Goal: Book appointment/travel/reservation

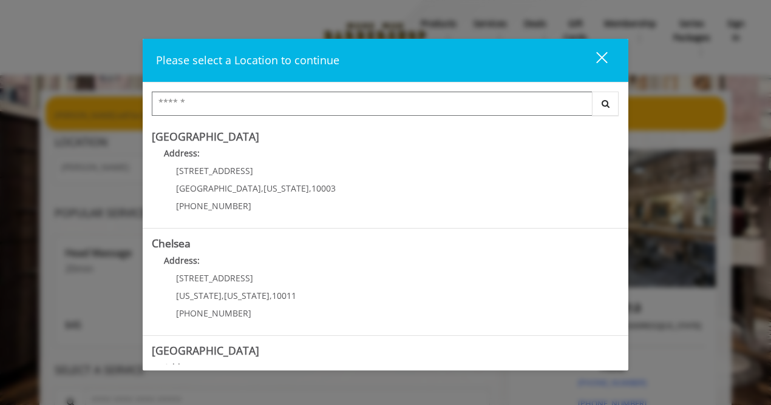
click at [234, 104] on input "Search Center" at bounding box center [372, 104] width 441 height 24
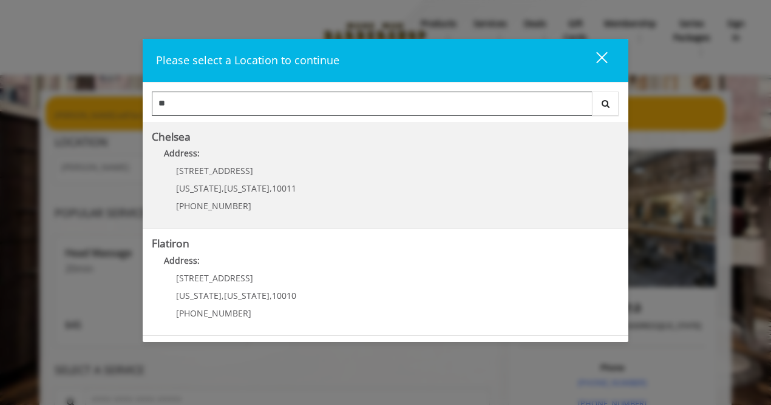
type input "**"
click at [211, 186] on span "New York" at bounding box center [199, 189] width 46 height 12
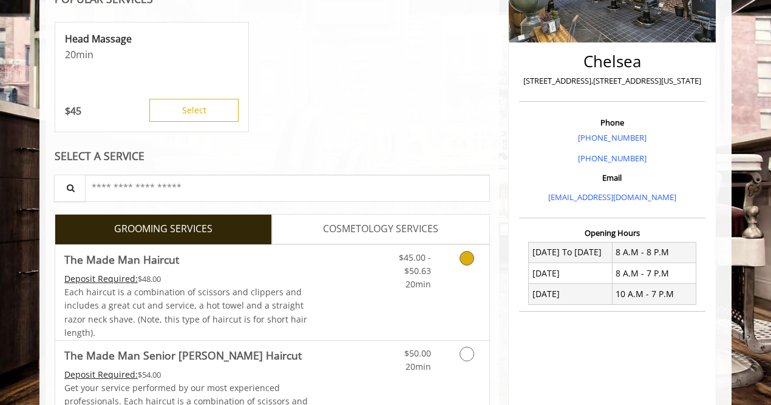
scroll to position [247, 0]
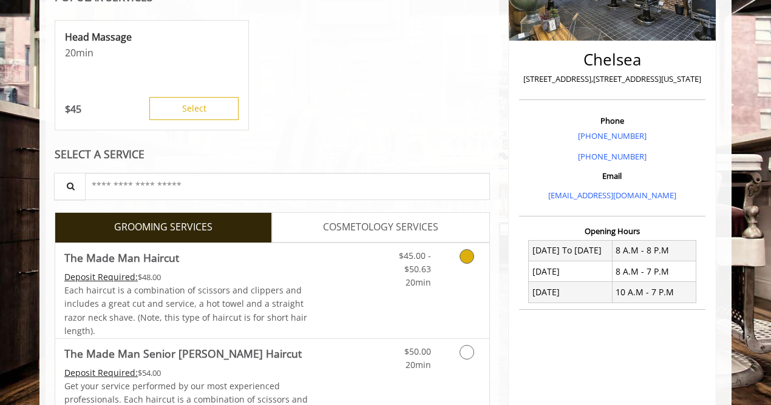
click at [464, 257] on icon "Grooming services" at bounding box center [466, 256] width 15 height 15
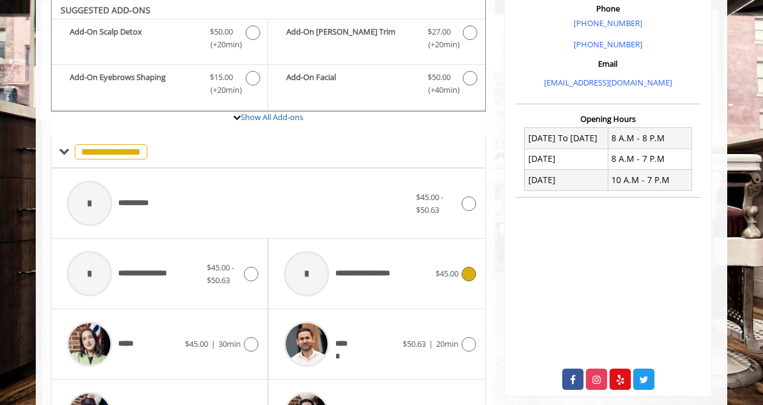
scroll to position [358, 0]
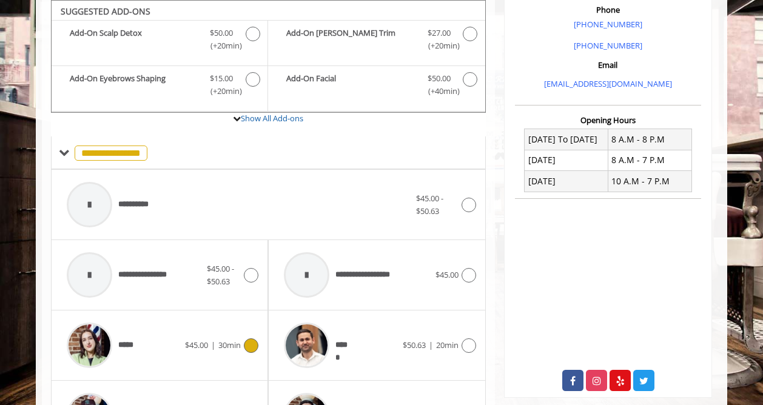
click at [252, 344] on icon at bounding box center [251, 346] width 15 height 15
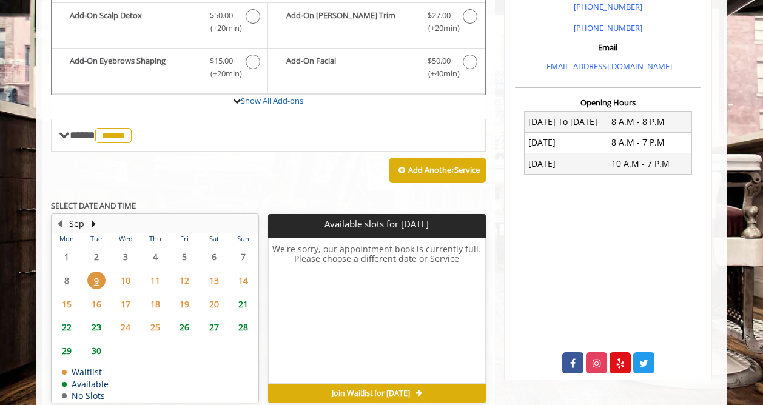
scroll to position [359, 0]
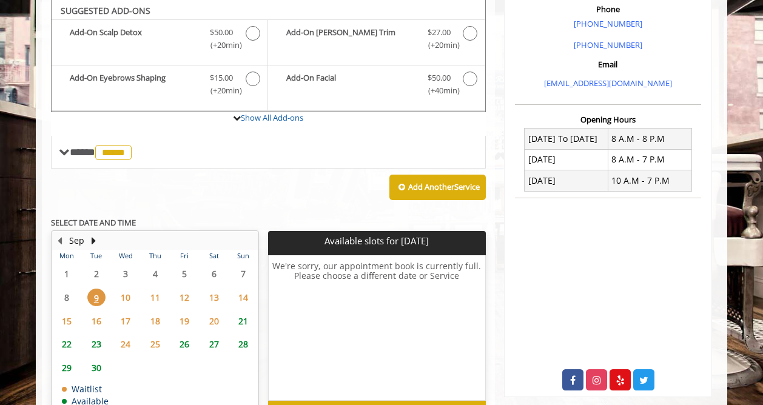
click at [128, 298] on span "10" at bounding box center [126, 298] width 18 height 18
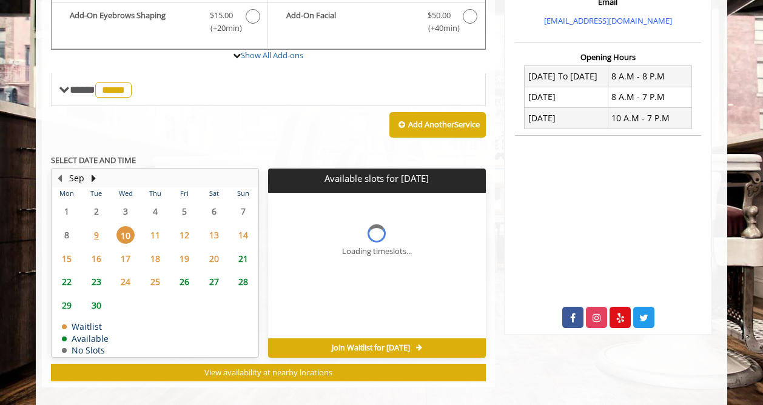
scroll to position [433, 0]
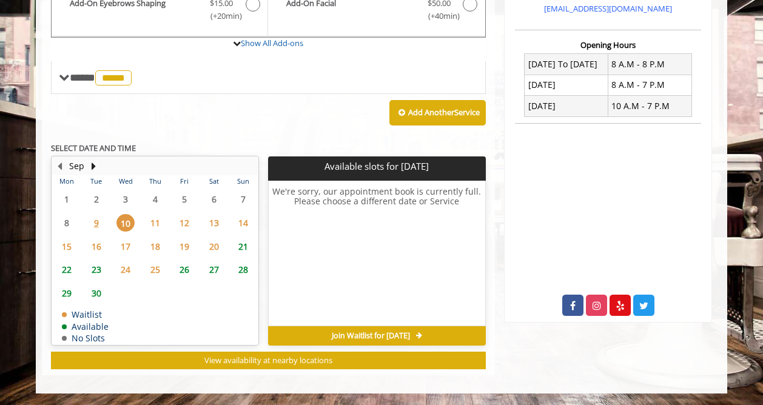
click at [156, 226] on span "11" at bounding box center [155, 223] width 18 height 18
click at [129, 226] on span "10" at bounding box center [126, 223] width 18 height 18
click at [362, 336] on span "Join Waitlist for [DATE]" at bounding box center [371, 336] width 78 height 10
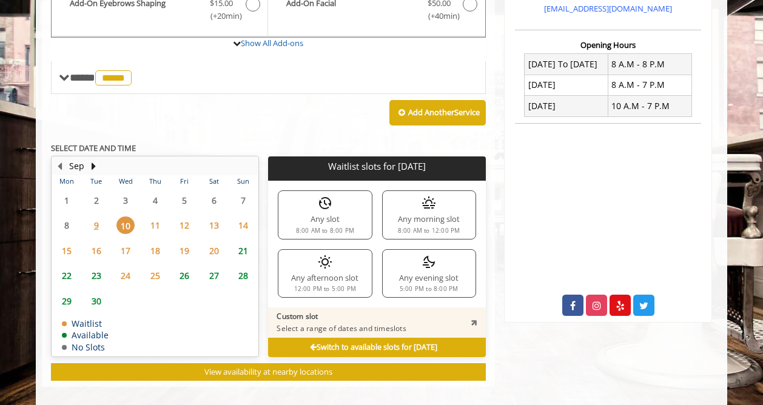
click at [405, 230] on div "8:00 AM to 12:00 PM" at bounding box center [429, 231] width 63 height 6
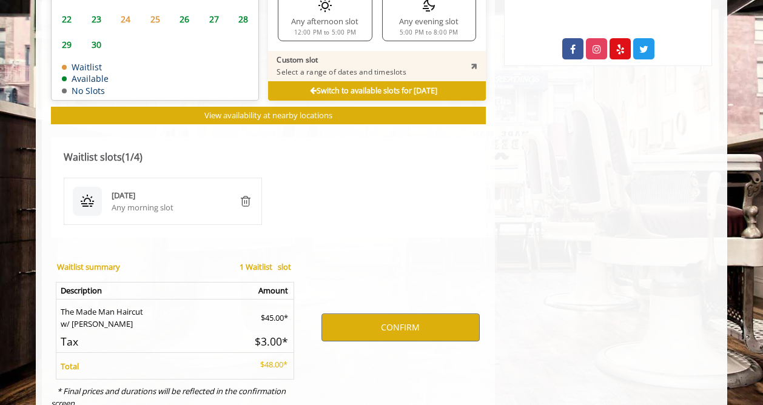
scroll to position [691, 0]
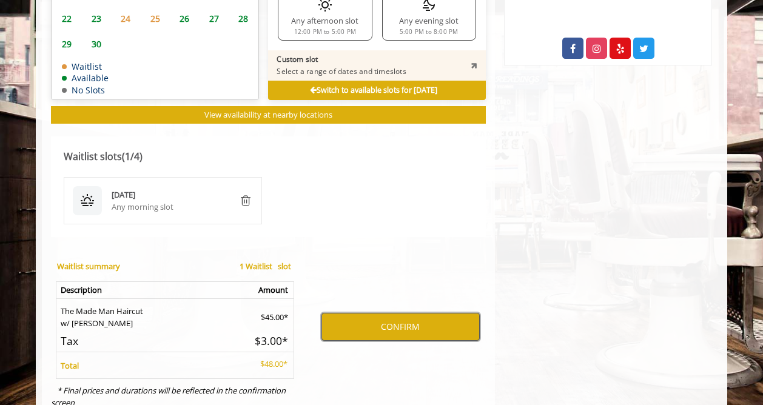
click at [405, 322] on button "CONFIRM" at bounding box center [401, 327] width 158 height 28
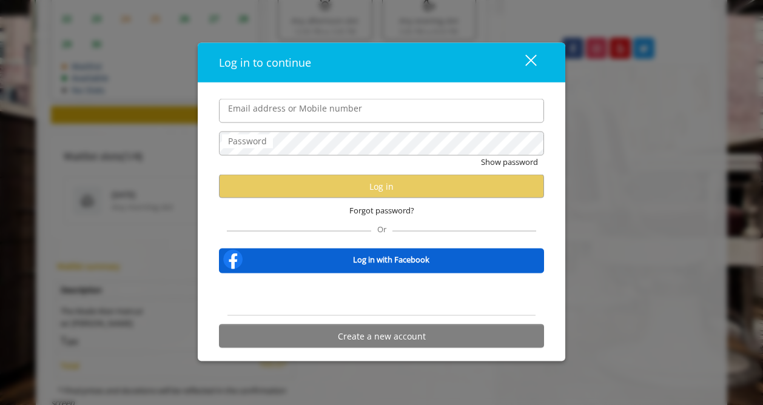
click at [336, 118] on input "Email address or Mobile number" at bounding box center [381, 111] width 325 height 24
type input "**********"
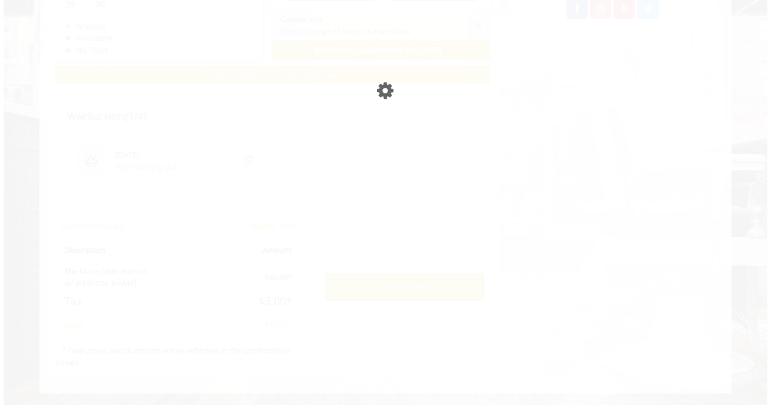
scroll to position [0, 0]
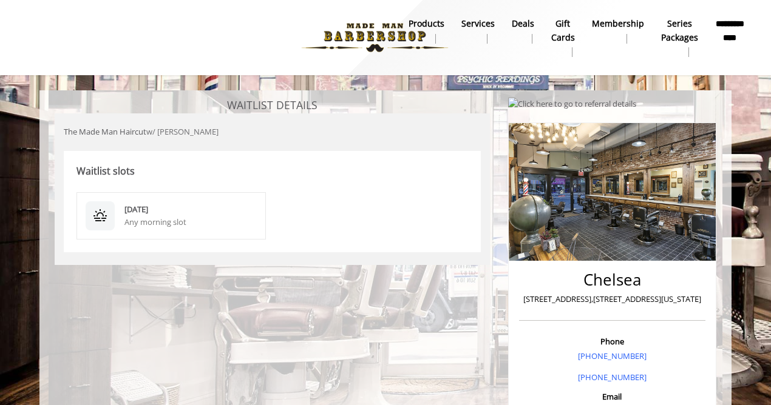
click at [675, 73] on nav "**********" at bounding box center [385, 37] width 753 height 75
click at [684, 110] on div "Chelsea [STREET_ADDRESS],[STREET_ADDRESS][US_STATE] Phone [PHONE_NUMBER] [PHONE…" at bounding box center [612, 412] width 226 height 633
click at [111, 217] on div at bounding box center [100, 215] width 29 height 29
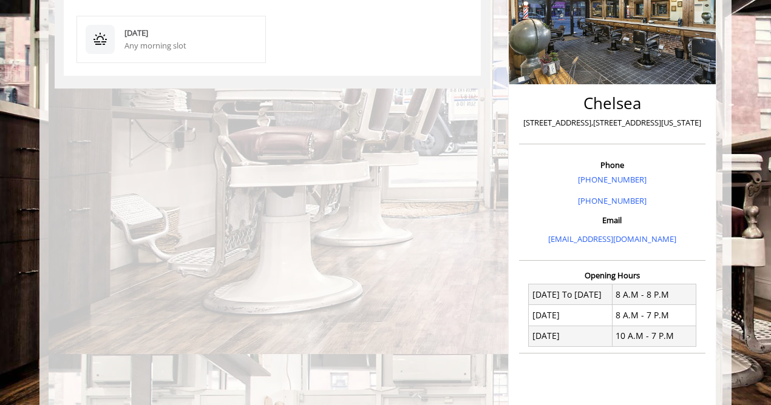
scroll to position [342, 0]
